Goal: Task Accomplishment & Management: Use online tool/utility

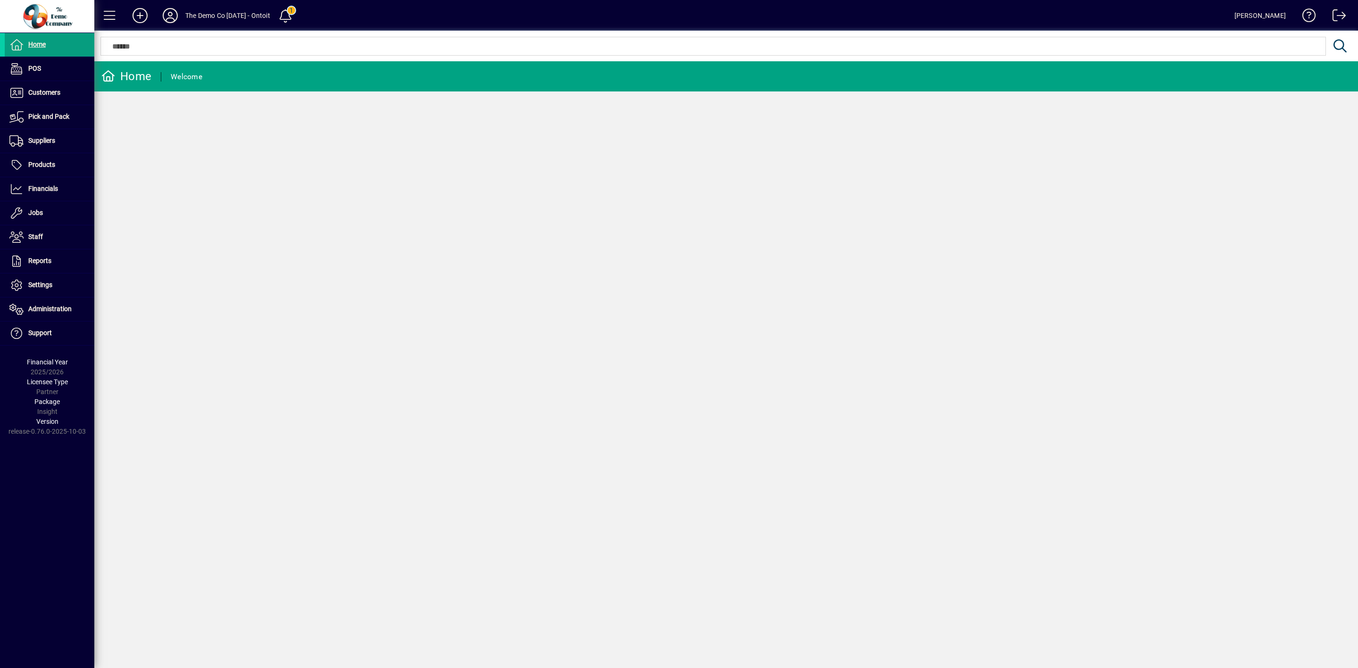
click at [302, 181] on div "Home Welcome" at bounding box center [725, 364] width 1263 height 607
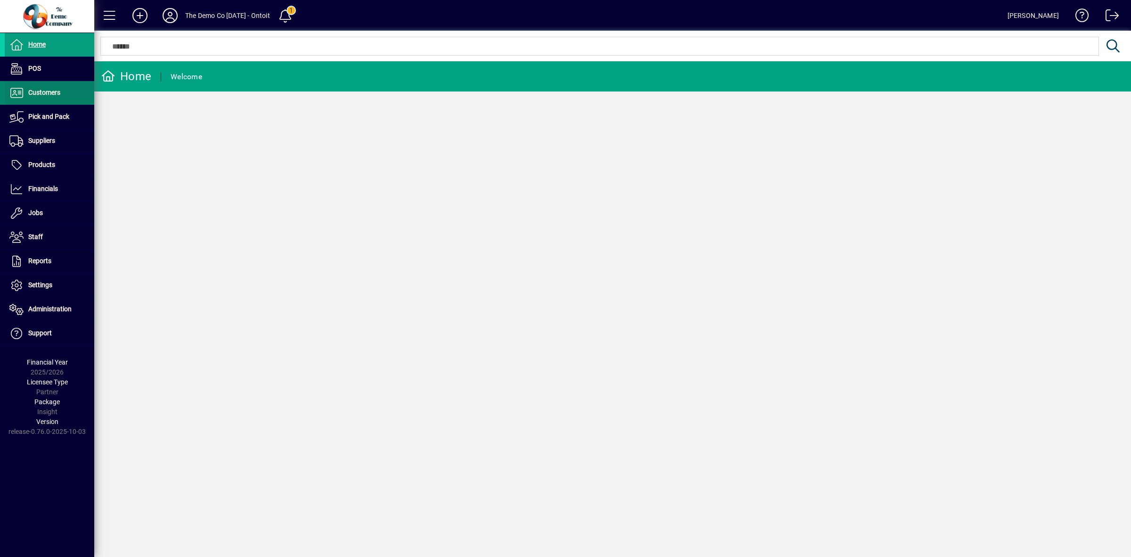
click at [29, 92] on span "Customers" at bounding box center [44, 93] width 32 height 8
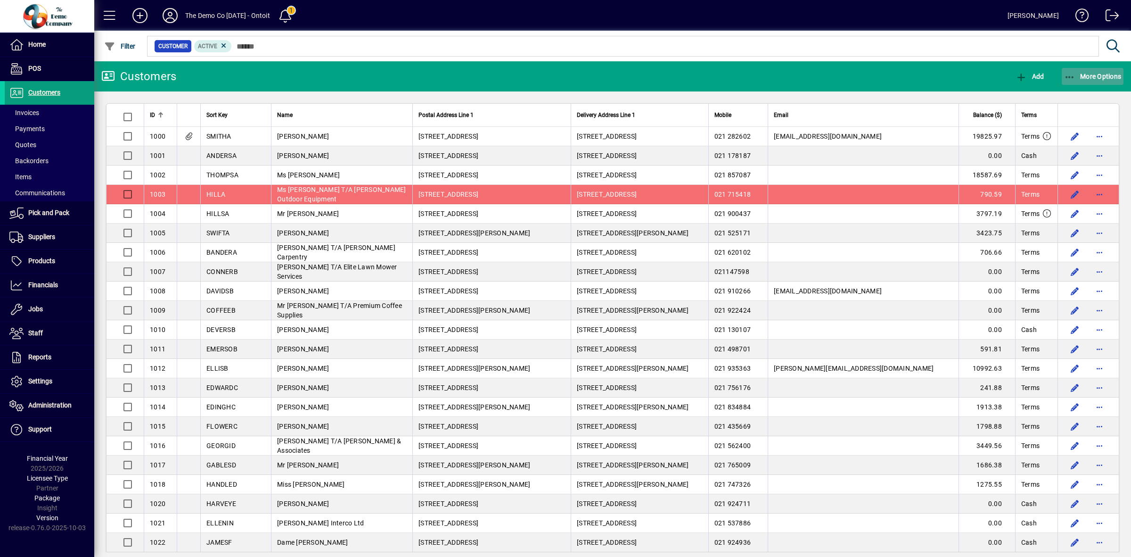
click at [1071, 77] on icon "button" at bounding box center [1070, 77] width 12 height 9
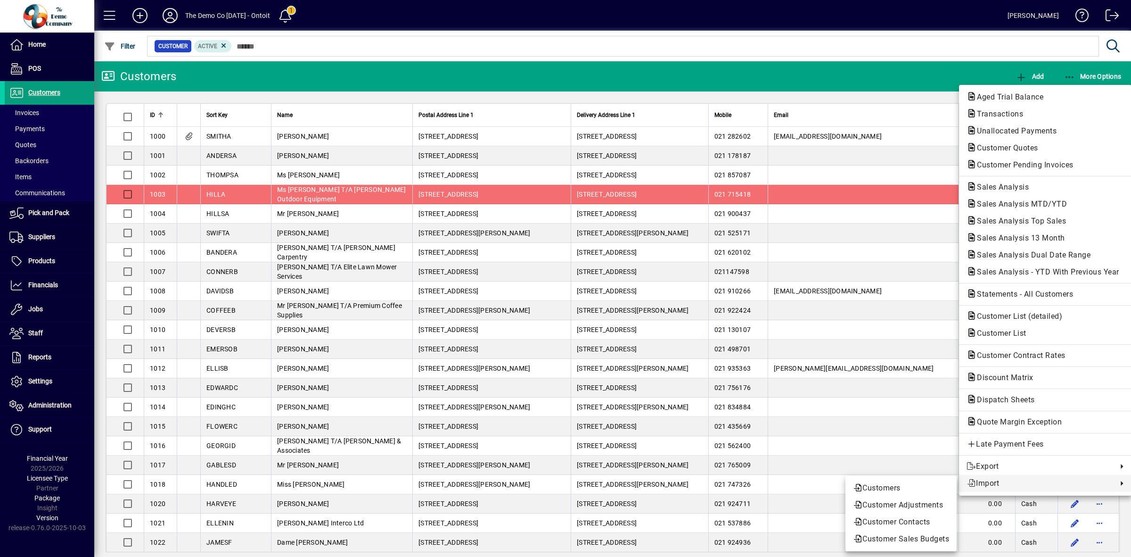
click at [939, 74] on div at bounding box center [565, 278] width 1131 height 557
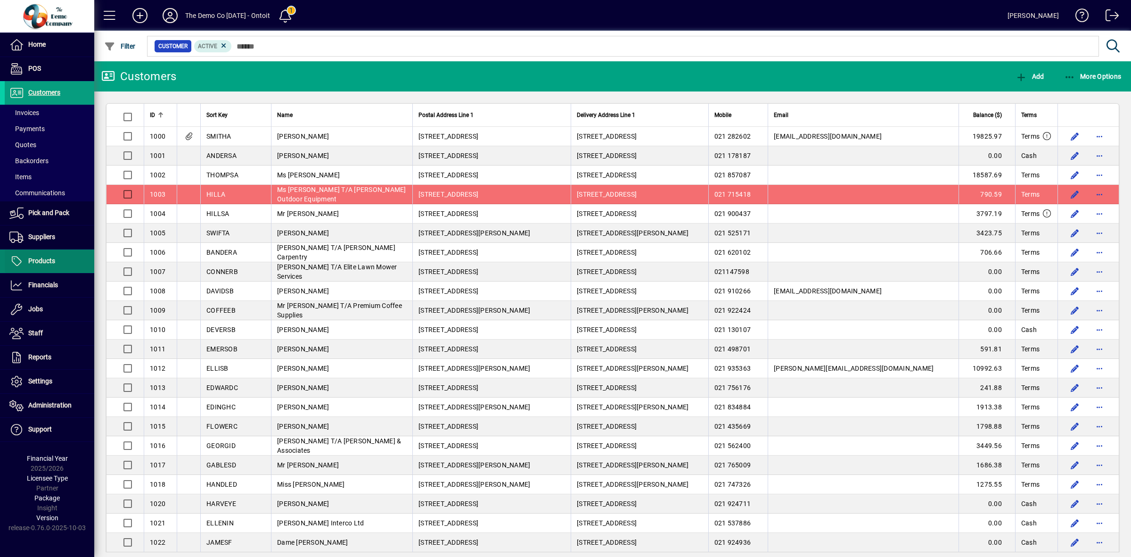
click at [49, 258] on span "Products" at bounding box center [41, 261] width 27 height 8
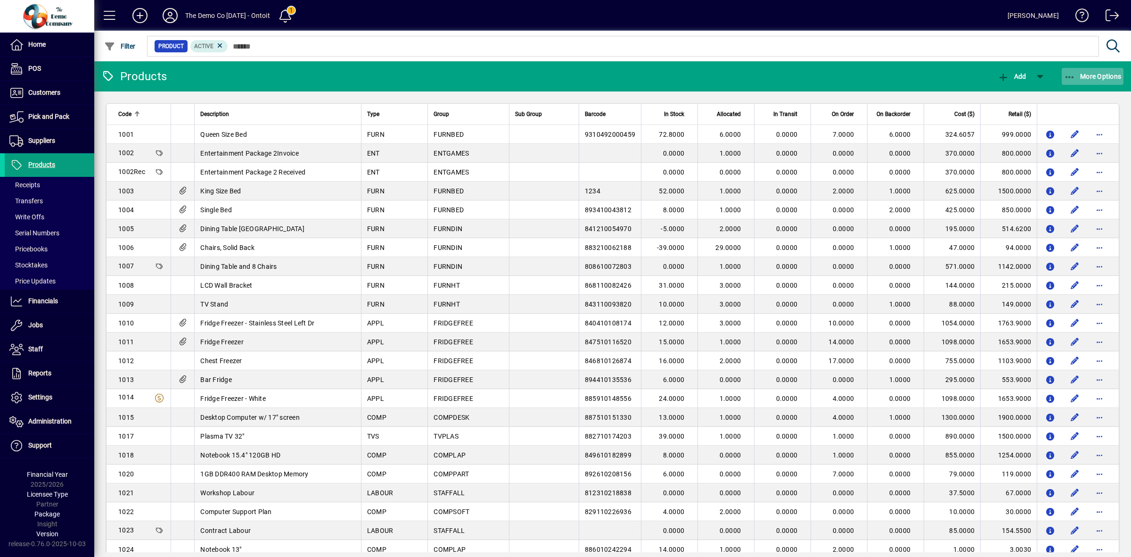
click at [1090, 76] on span "More Options" at bounding box center [1093, 77] width 58 height 8
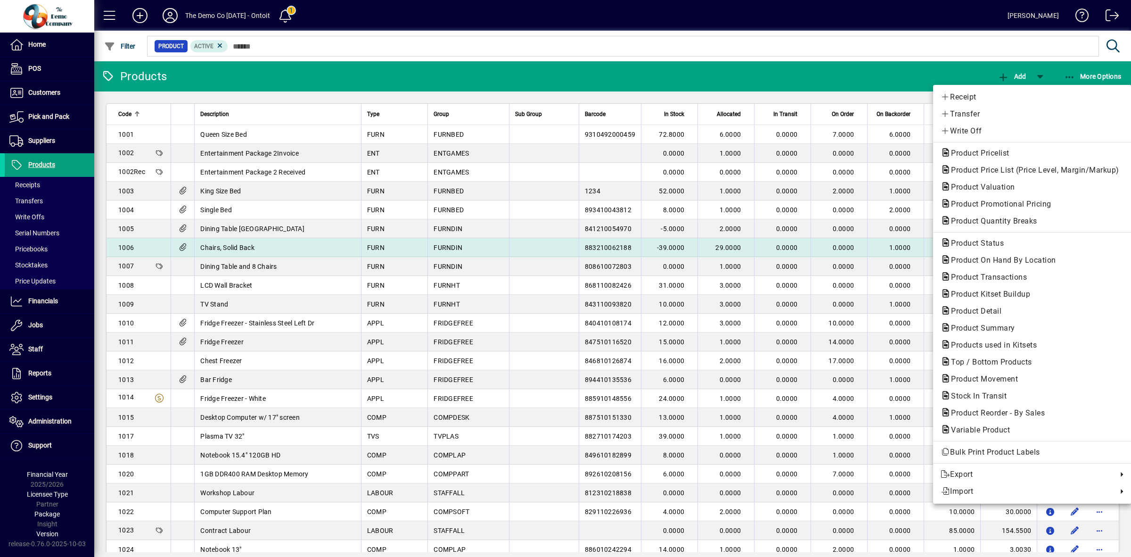
click at [952, 243] on span "Product Status" at bounding box center [975, 243] width 68 height 9
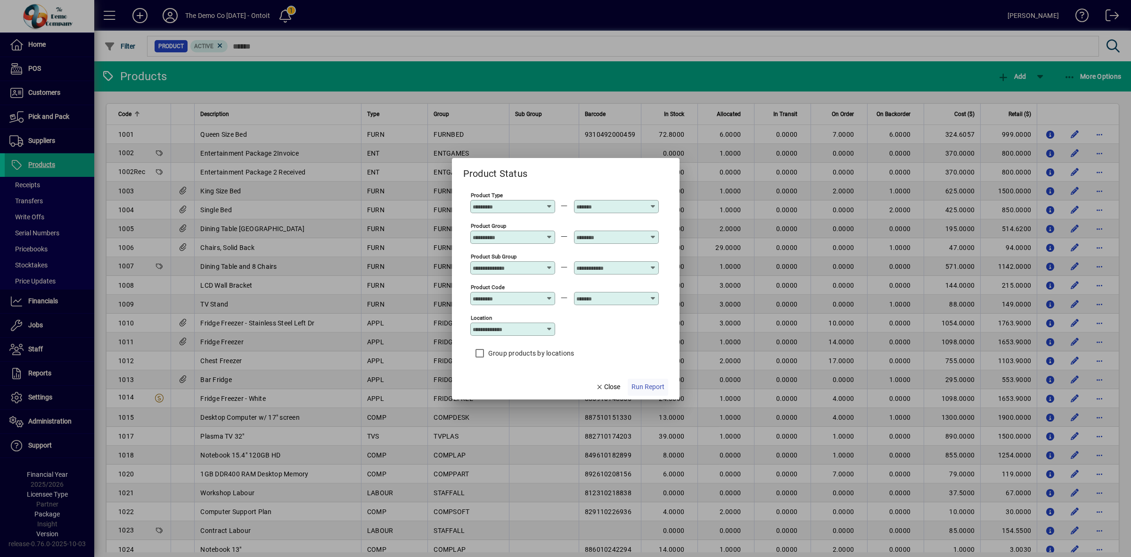
click at [658, 390] on span "Run Report" at bounding box center [648, 387] width 33 height 10
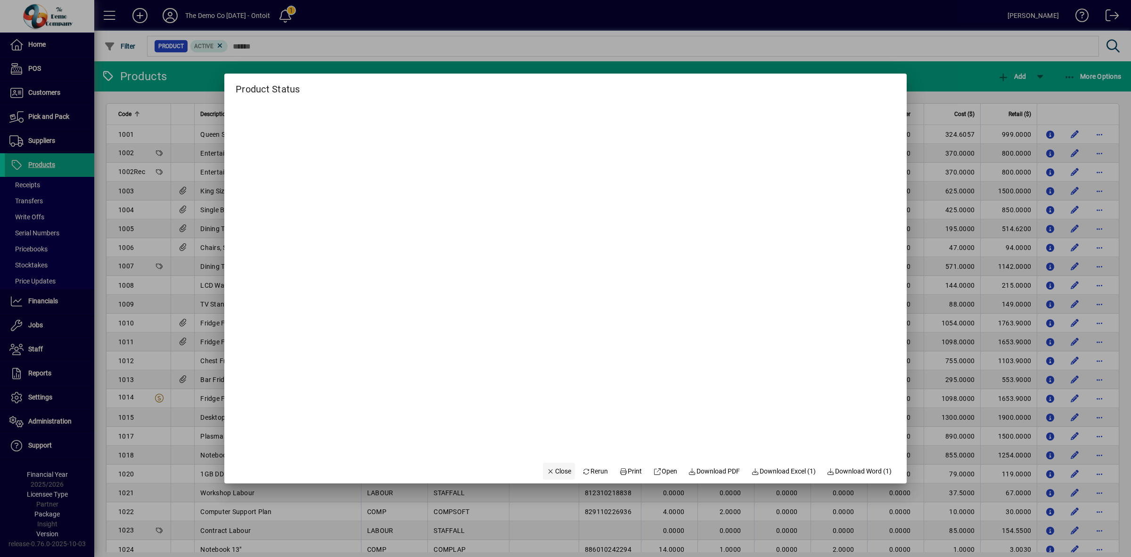
click at [558, 472] on span "Close" at bounding box center [559, 471] width 25 height 10
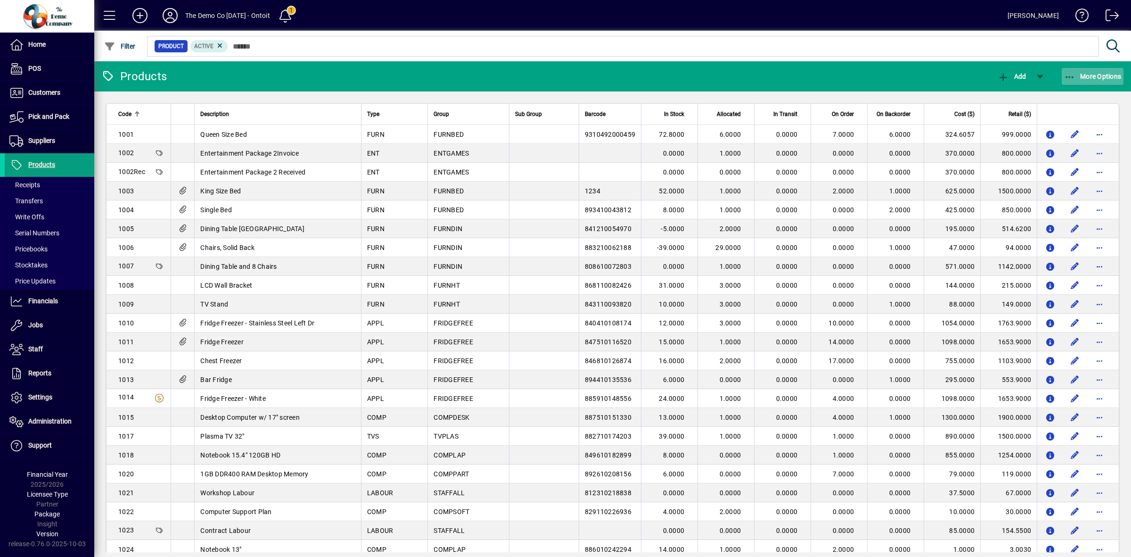
click at [1080, 73] on span "More Options" at bounding box center [1093, 77] width 58 height 8
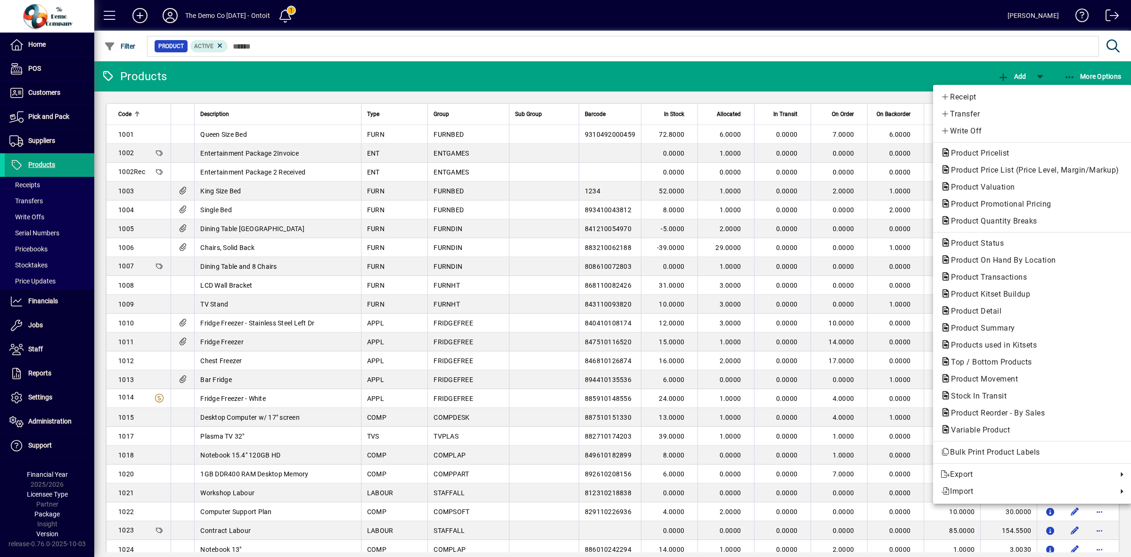
click at [873, 72] on div at bounding box center [565, 278] width 1131 height 557
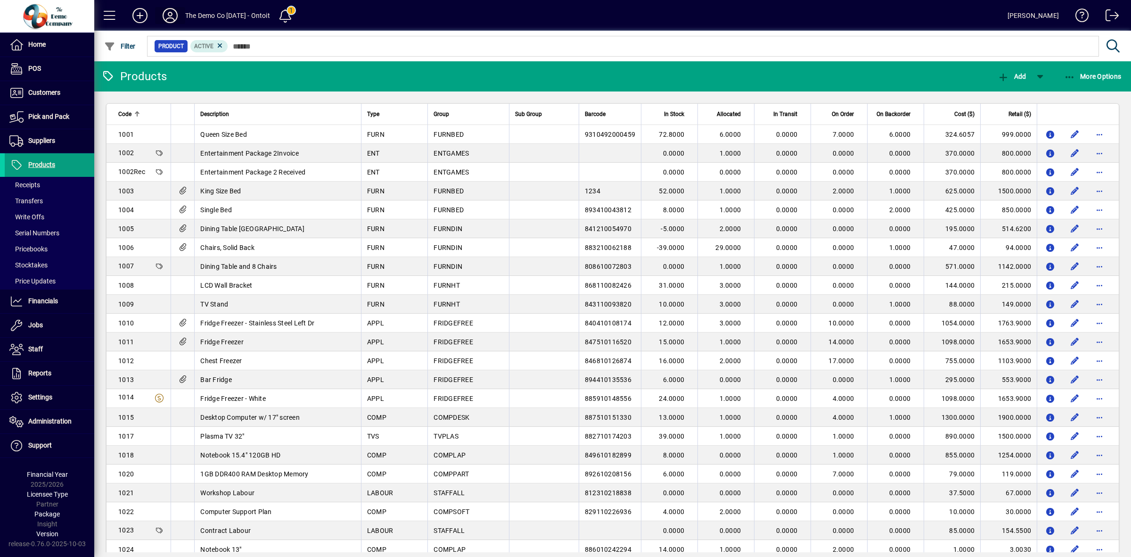
click at [165, 13] on icon at bounding box center [170, 15] width 19 height 15
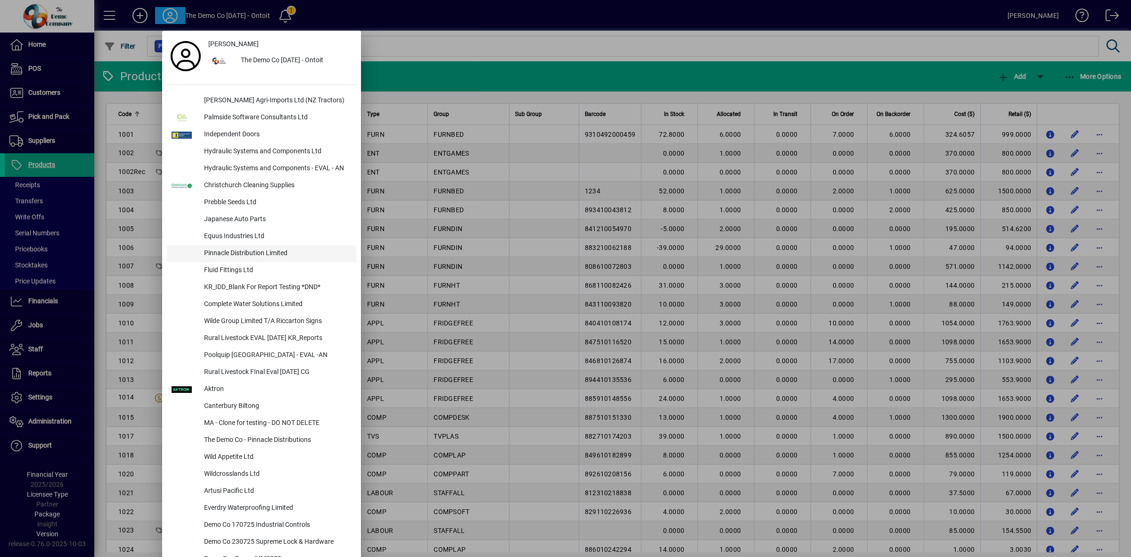
click at [246, 254] on div "Pinnacle Distribution Limited" at bounding box center [277, 253] width 160 height 17
